Goal: Find specific page/section: Find specific page/section

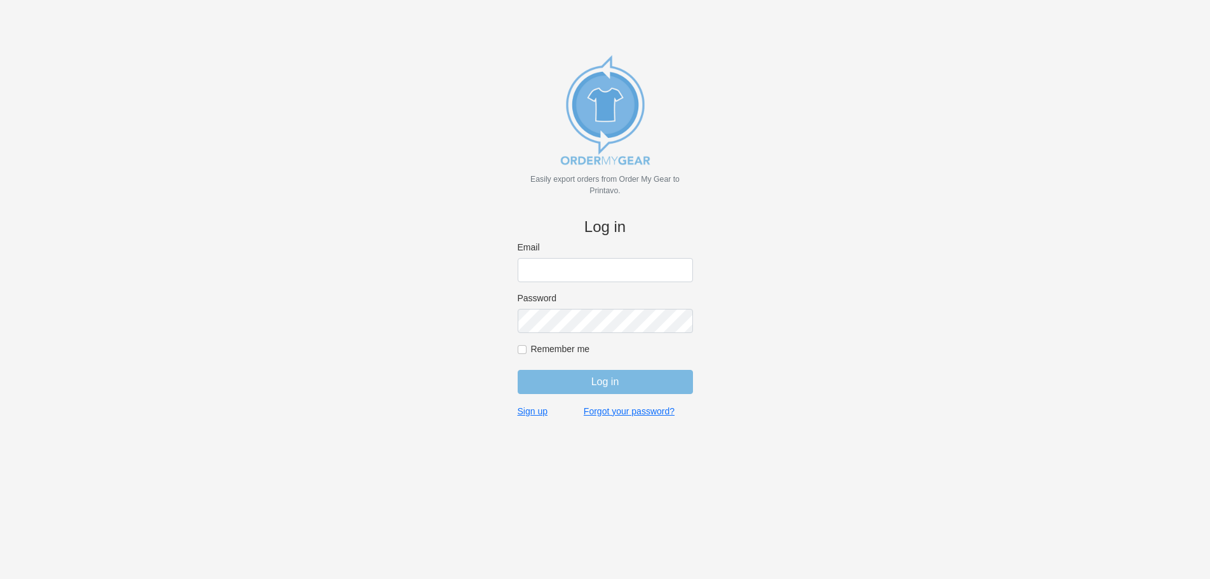
type input "[PERSON_NAME][EMAIL_ADDRESS][DOMAIN_NAME]"
click at [654, 263] on input "[PERSON_NAME][EMAIL_ADDRESS][DOMAIN_NAME]" at bounding box center [605, 270] width 175 height 24
click at [589, 380] on input "Log in" at bounding box center [605, 382] width 175 height 24
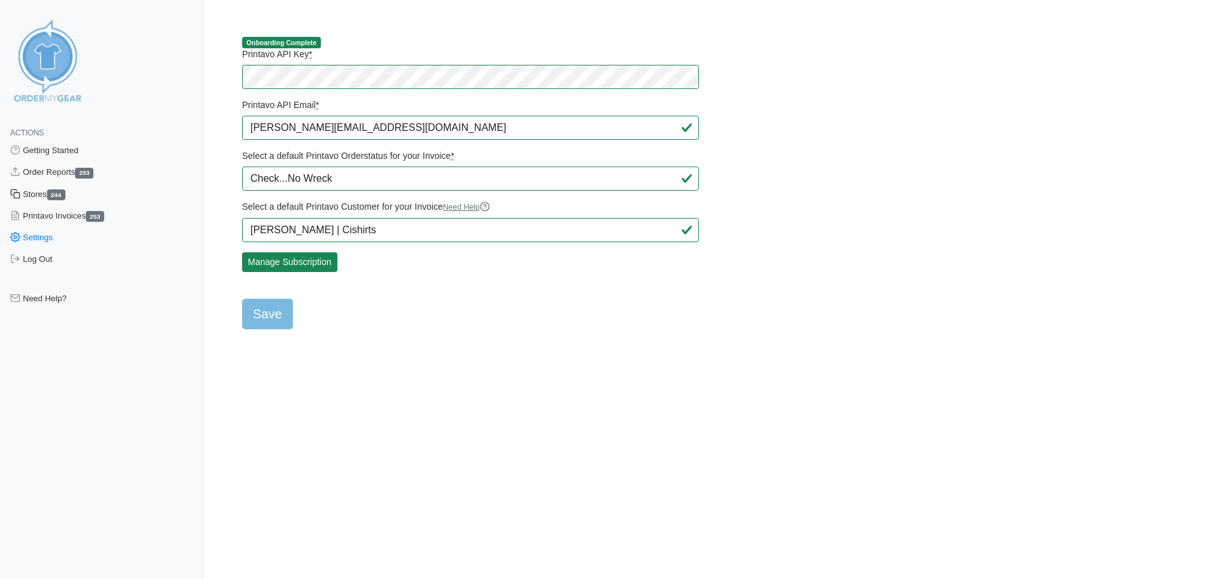
click at [35, 195] on link "Stores 244" at bounding box center [101, 195] width 203 height 22
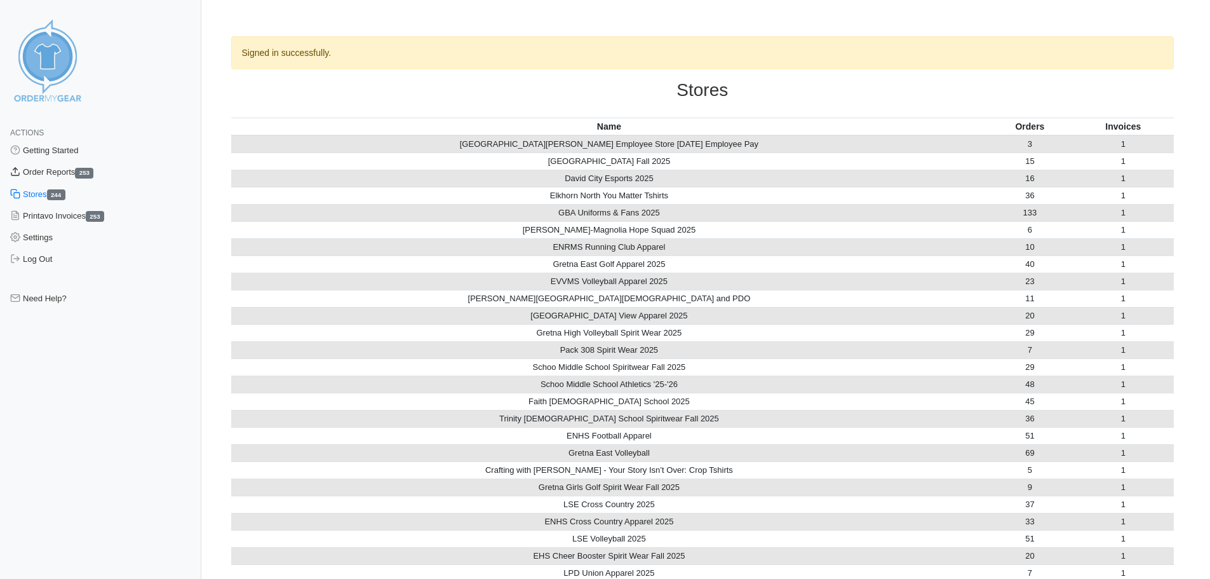
click at [69, 166] on link "Order Reports 253" at bounding box center [100, 172] width 201 height 22
